Goal: Book appointment/travel/reservation

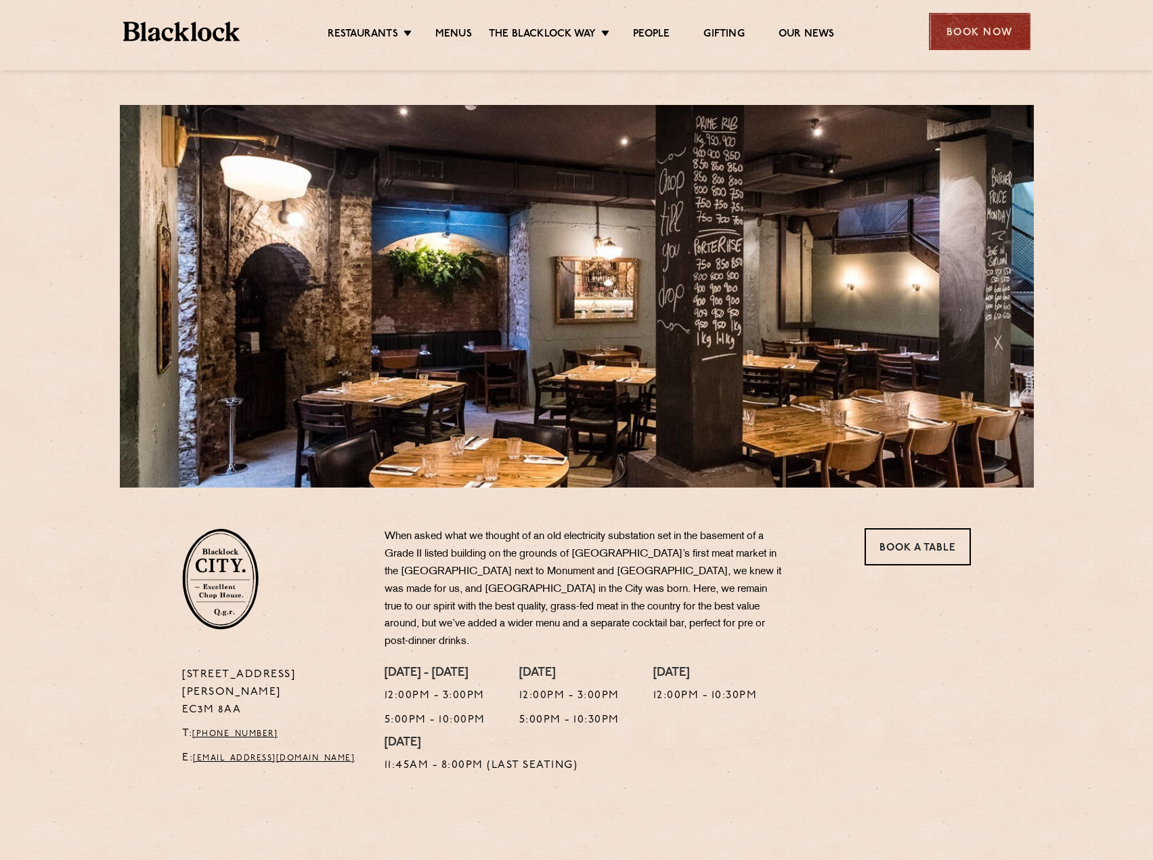
click at [948, 32] on div "Book Now" at bounding box center [980, 31] width 102 height 37
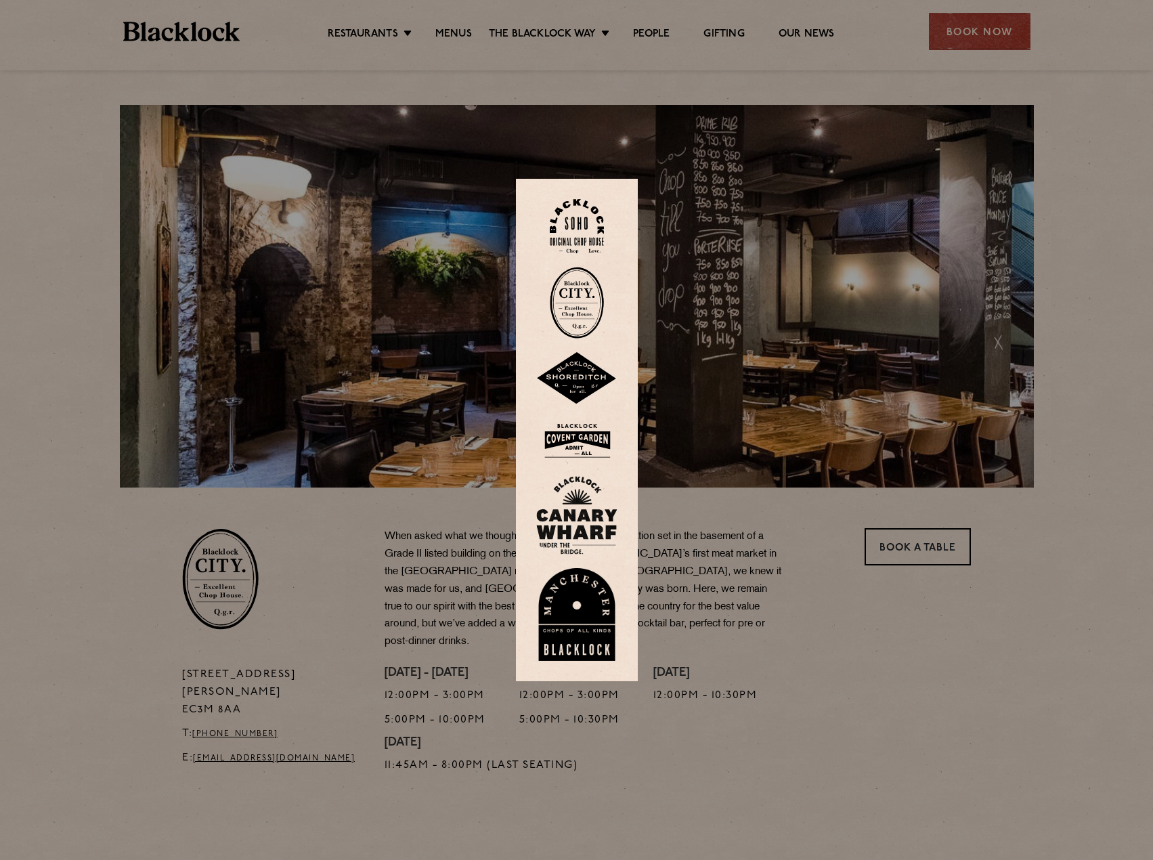
click at [562, 313] on img at bounding box center [577, 303] width 54 height 72
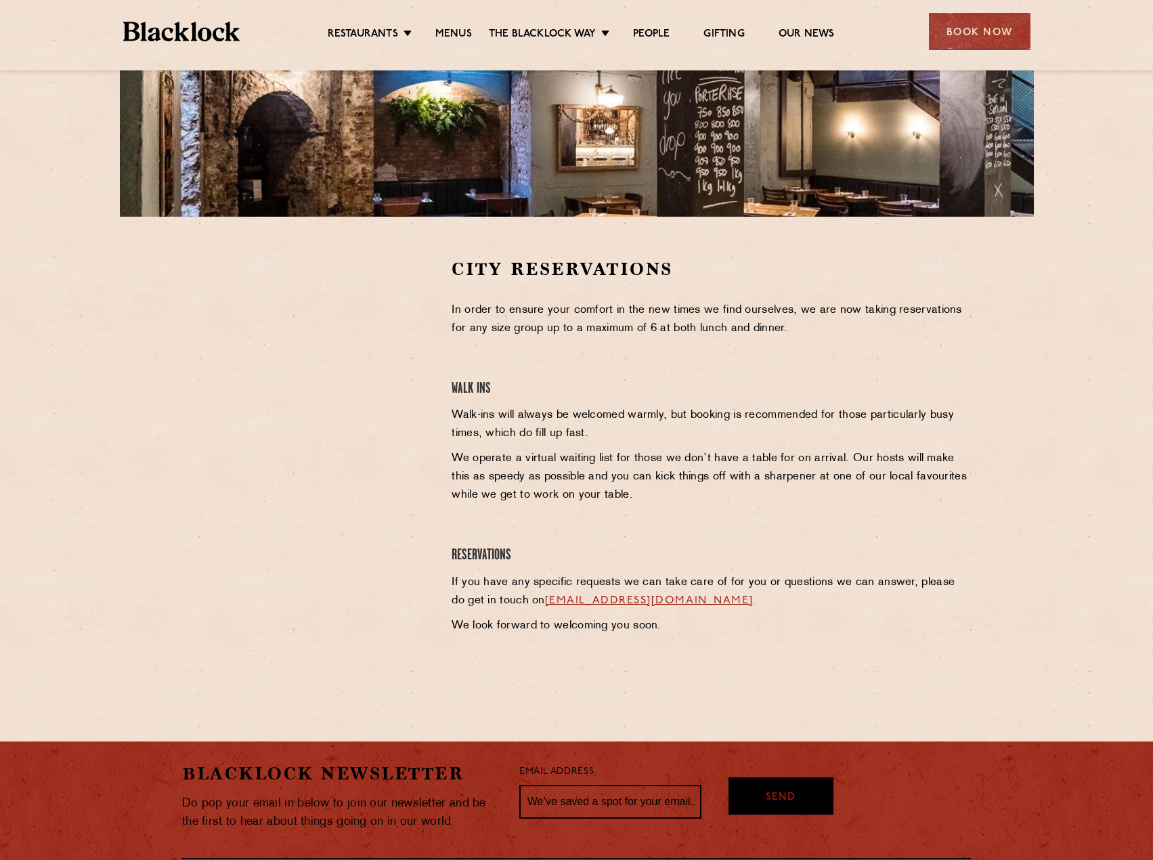
scroll to position [446, 0]
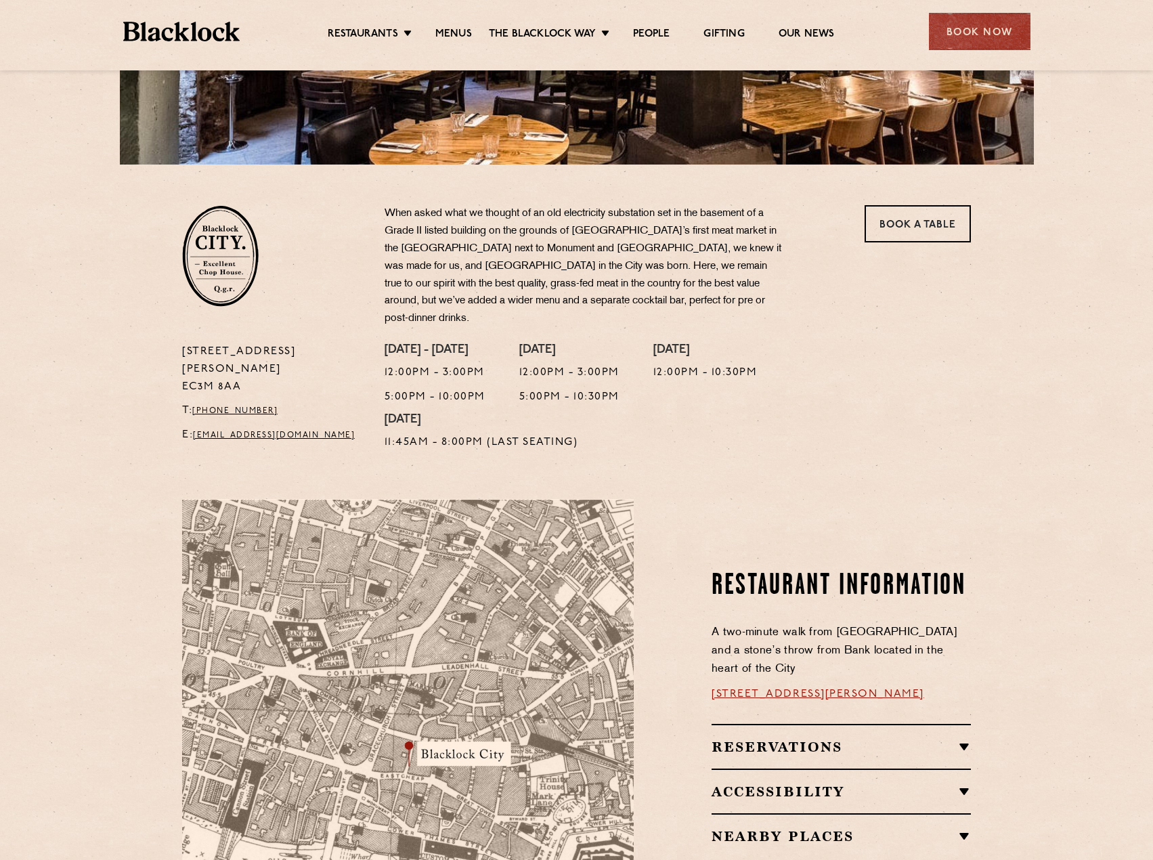
scroll to position [339, 0]
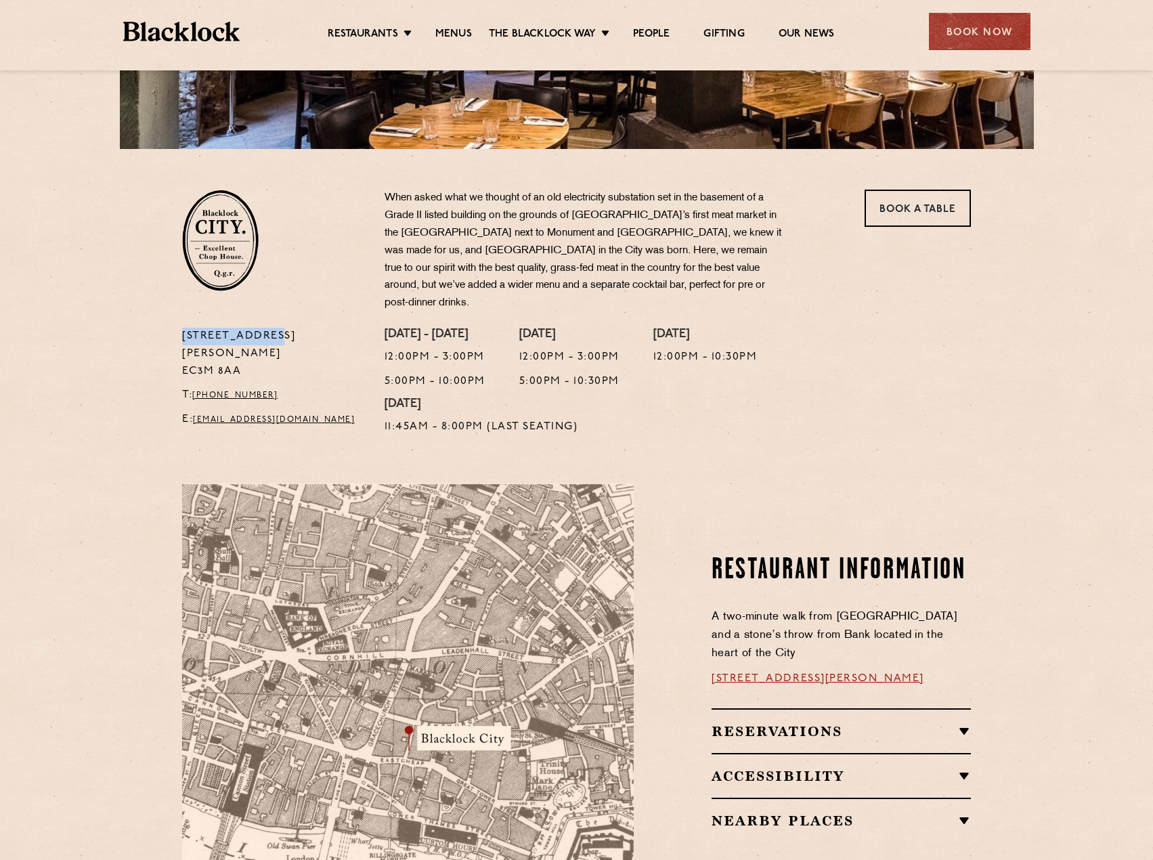
drag, startPoint x: 271, startPoint y: 314, endPoint x: 179, endPoint y: 321, distance: 91.7
click at [179, 328] on div "13 Philpot Lane EC3M 8AA T: +44 20 7998 7676 E: city@theblacklock.com" at bounding box center [273, 385] width 202 height 115
drag, startPoint x: 291, startPoint y: 320, endPoint x: 216, endPoint y: 320, distance: 75.2
click at [216, 328] on p "13 Philpot Lane EC3M 8AA" at bounding box center [273, 354] width 182 height 53
click at [422, 350] on div "Monday - Thursday 12:00pm - 3:00pm 5:00pm - 10:00pm" at bounding box center [435, 363] width 101 height 70
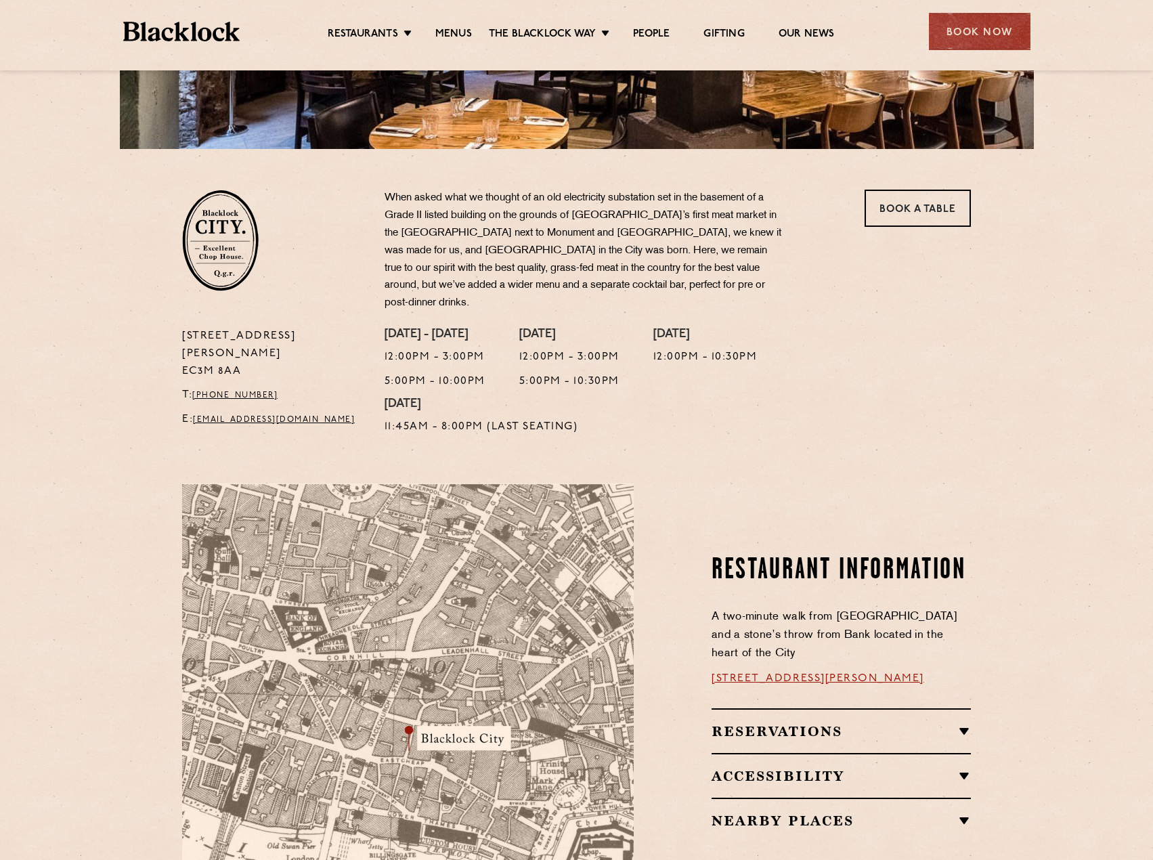
click at [412, 349] on p "12:00pm - 3:00pm" at bounding box center [435, 358] width 101 height 18
click at [552, 349] on p "12:00pm - 3:00pm" at bounding box center [569, 358] width 100 height 18
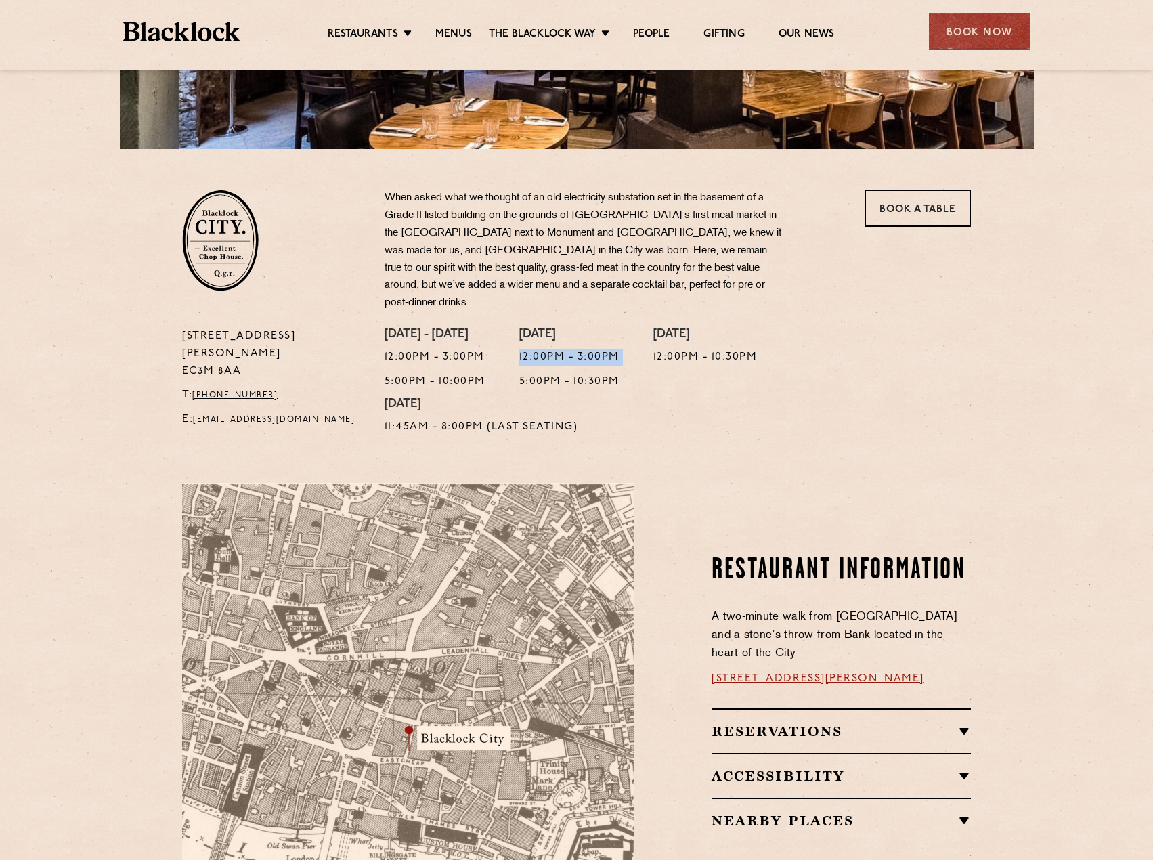
click at [552, 349] on p "12:00pm - 3:00pm" at bounding box center [569, 358] width 100 height 18
click at [570, 349] on p "12:00pm - 3:00pm" at bounding box center [569, 358] width 100 height 18
